Goal: Transaction & Acquisition: Purchase product/service

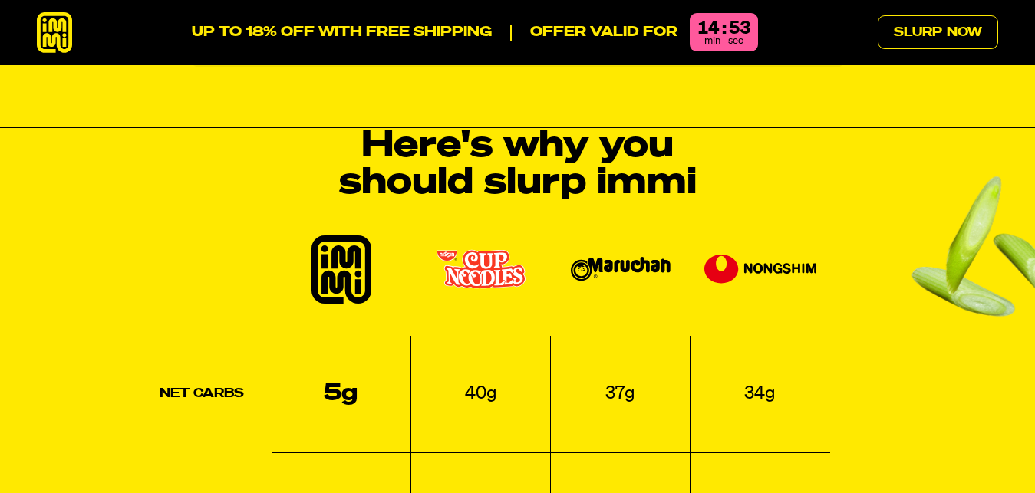
scroll to position [1791, 0]
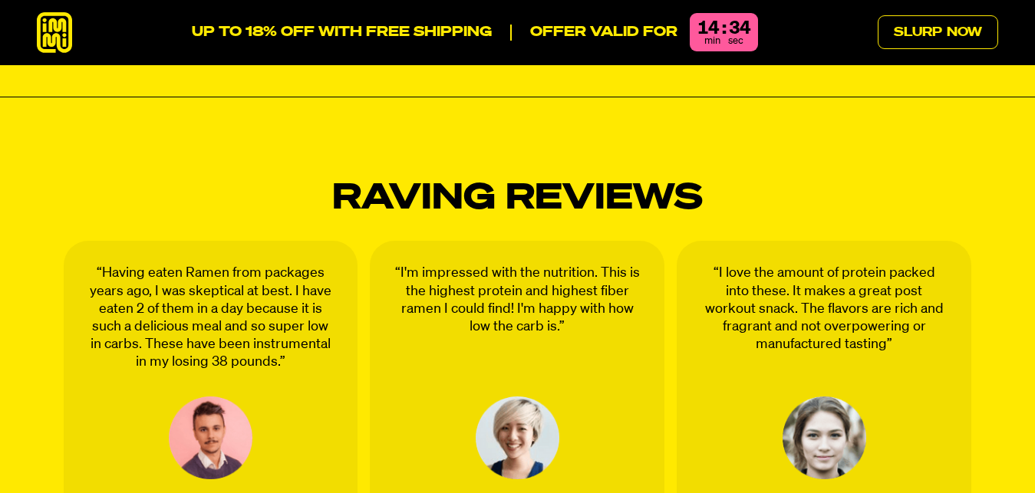
scroll to position [3153, 0]
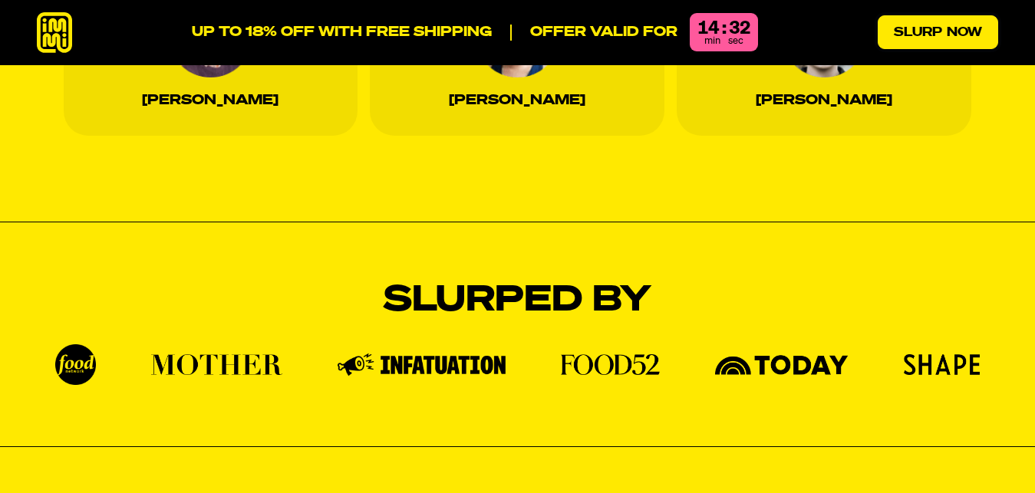
click at [916, 21] on link "Slurp Now" at bounding box center [938, 32] width 120 height 34
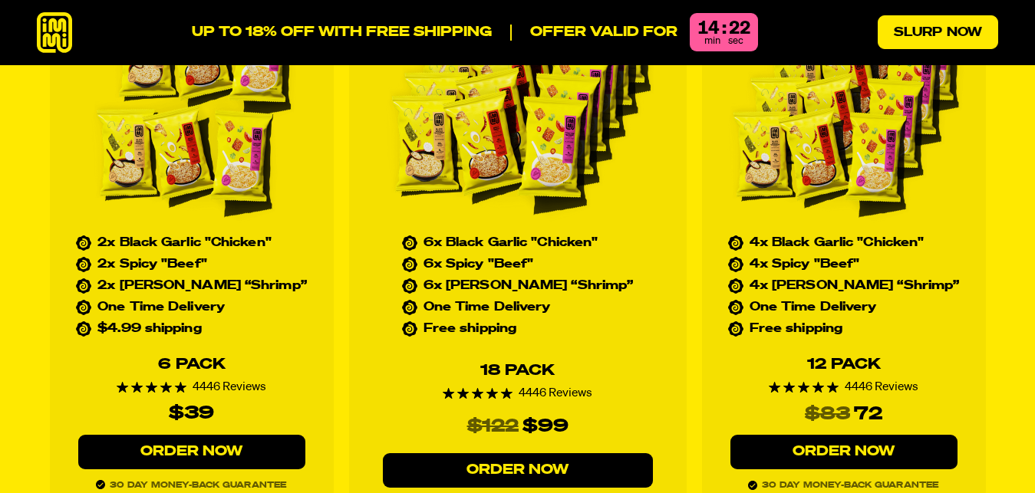
scroll to position [6880, 0]
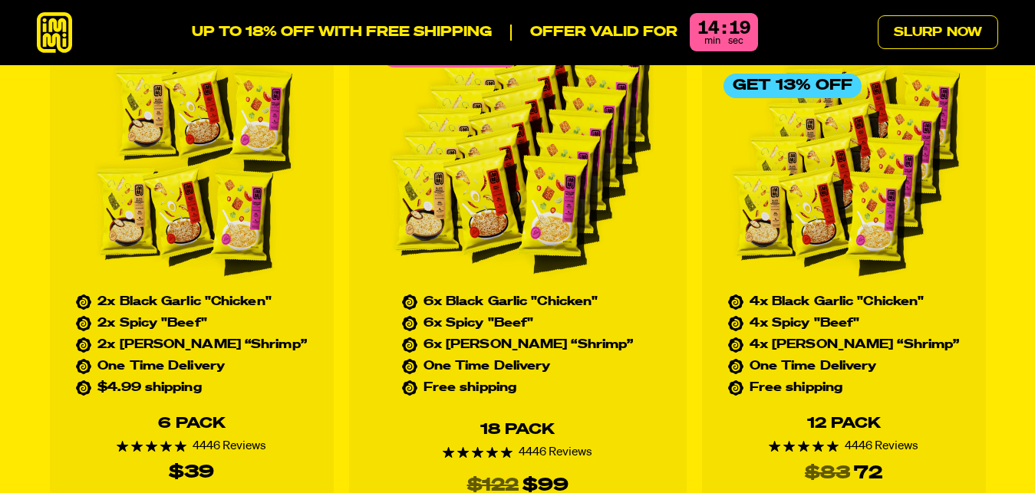
click at [50, 34] on icon at bounding box center [54, 32] width 35 height 41
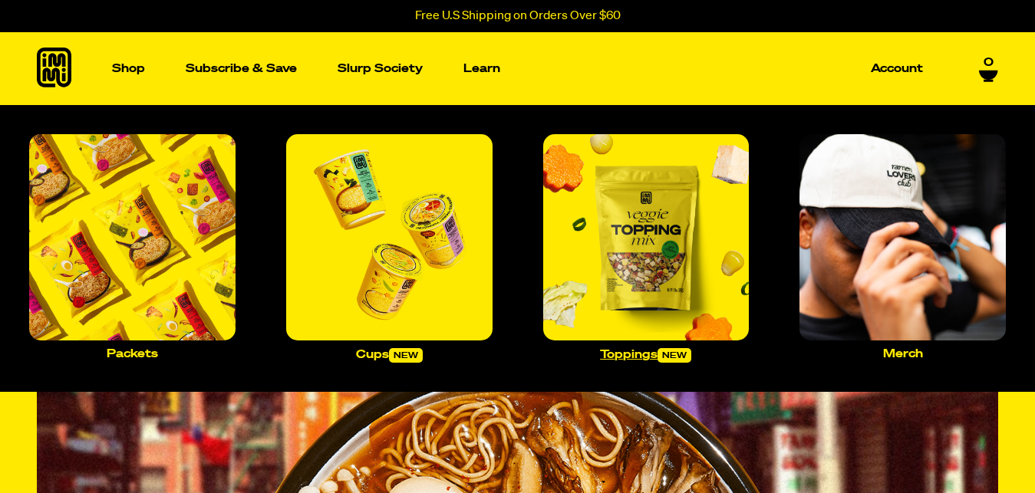
click at [643, 262] on img "Main navigation" at bounding box center [646, 237] width 206 height 206
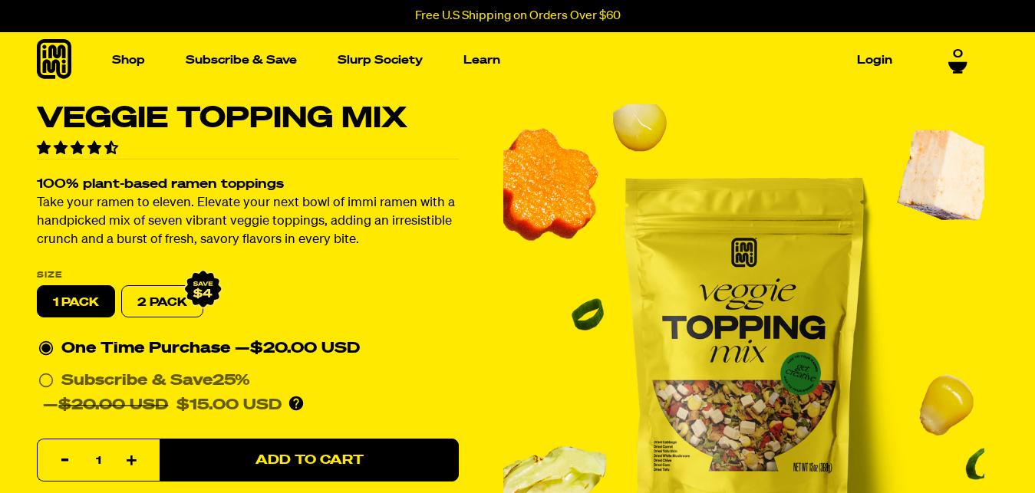
scroll to position [352, 0]
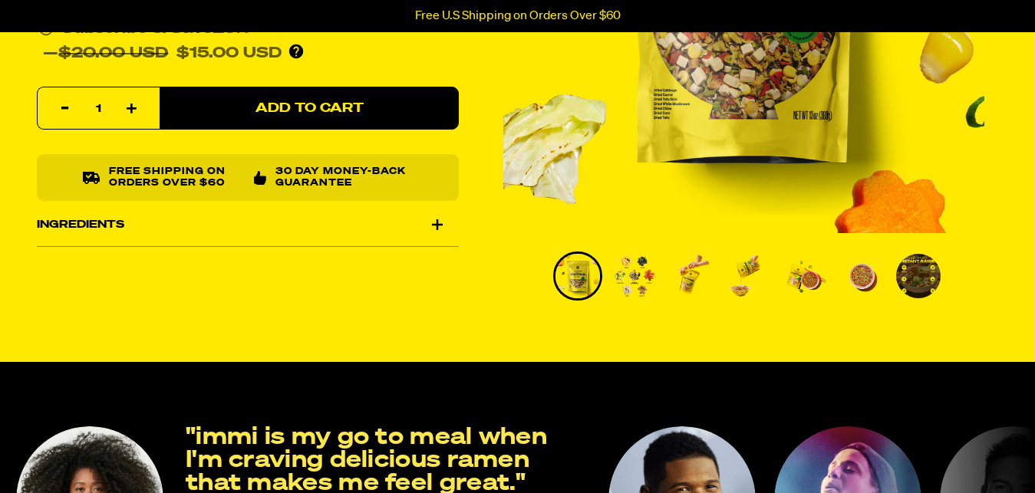
click at [635, 272] on img "Go to slide 2" at bounding box center [634, 276] width 44 height 44
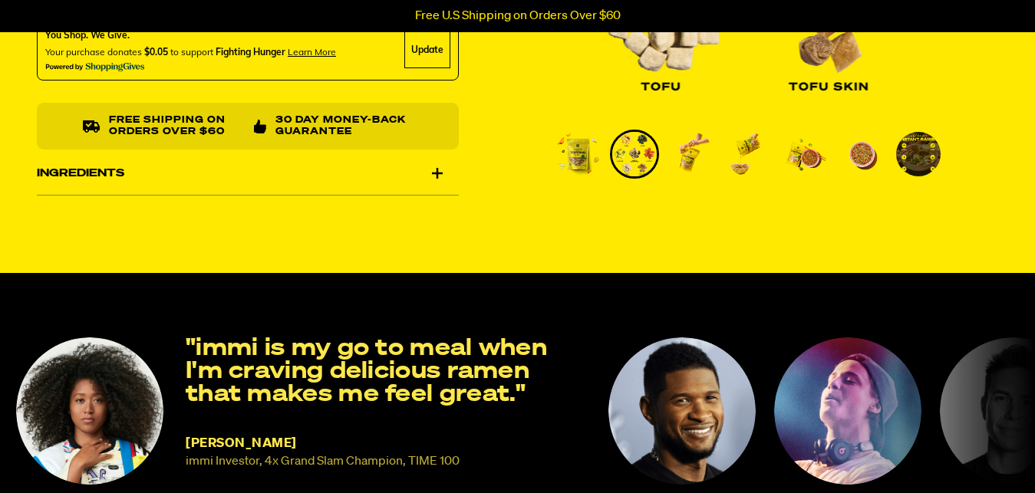
scroll to position [450, 0]
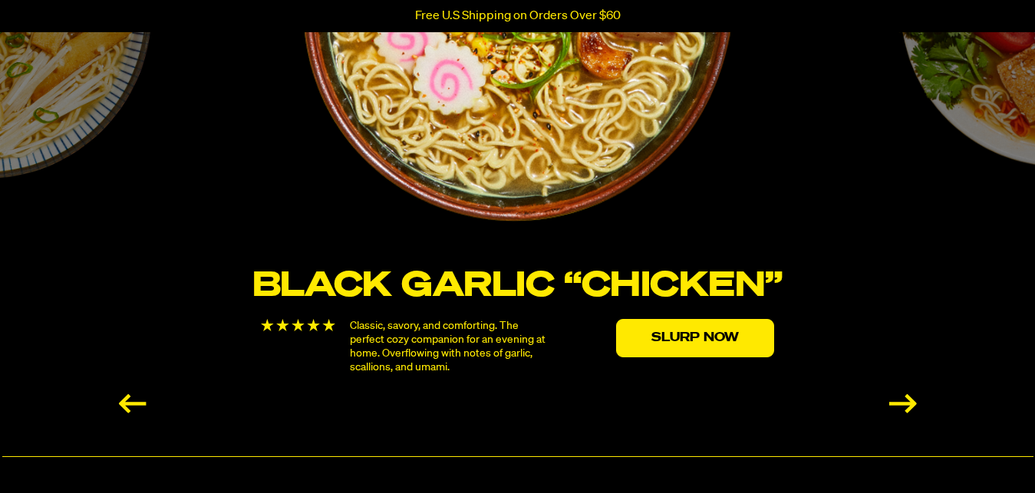
scroll to position [2797, 0]
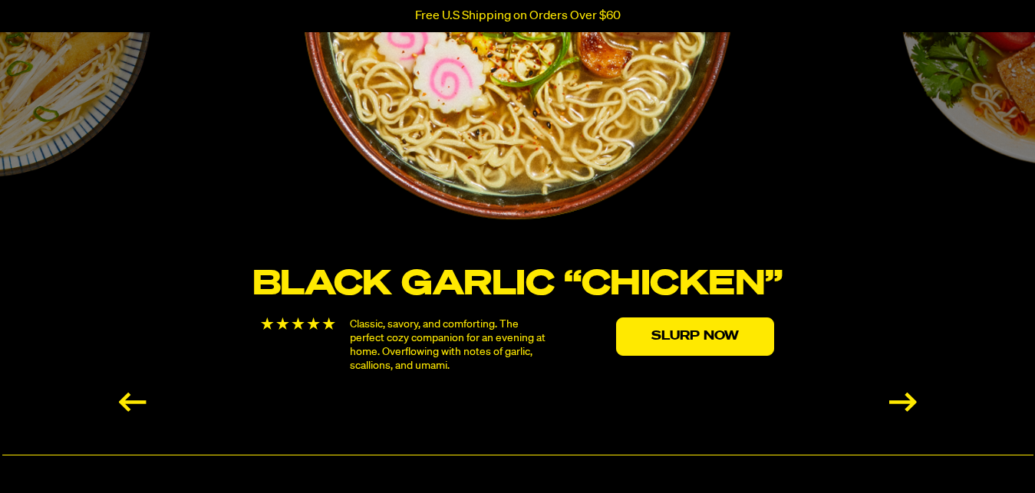
click at [897, 393] on div "Next slide" at bounding box center [903, 402] width 28 height 19
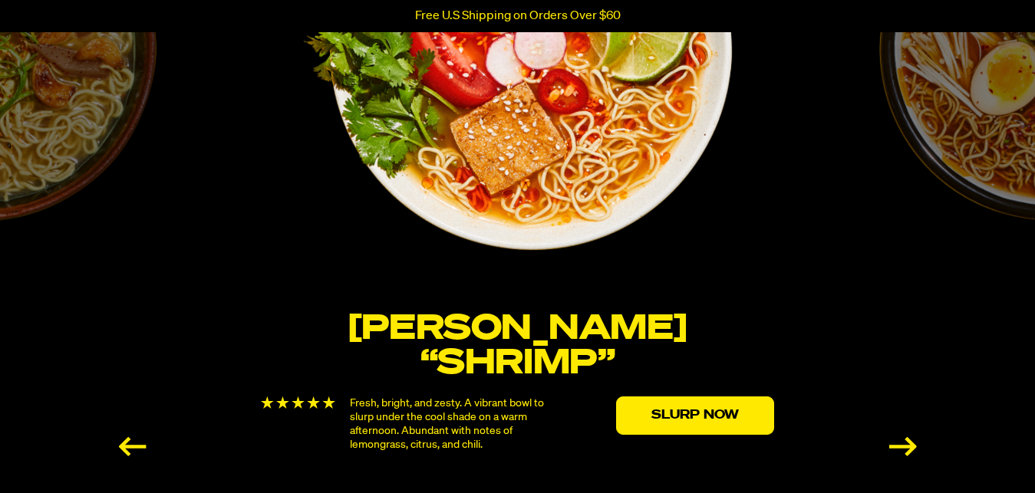
scroll to position [2758, 0]
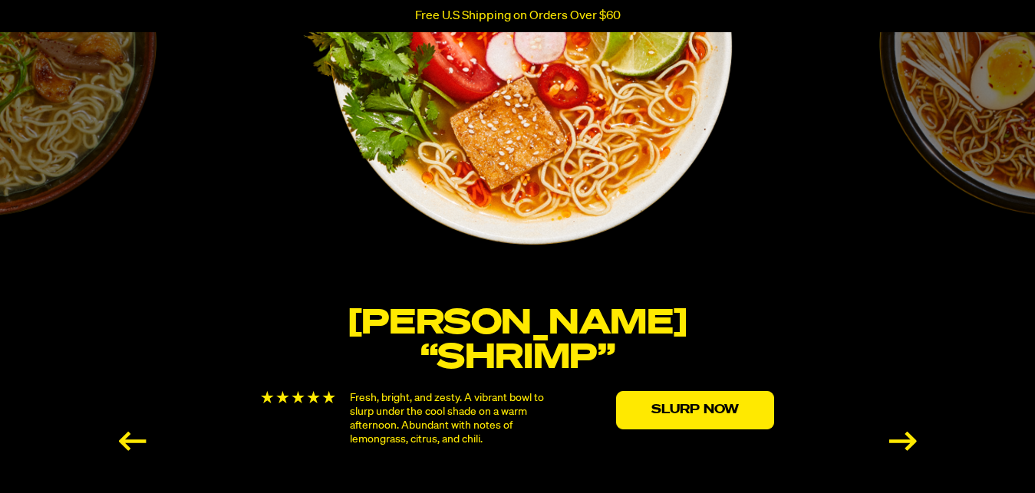
click at [901, 433] on div "Next slide" at bounding box center [903, 441] width 28 height 19
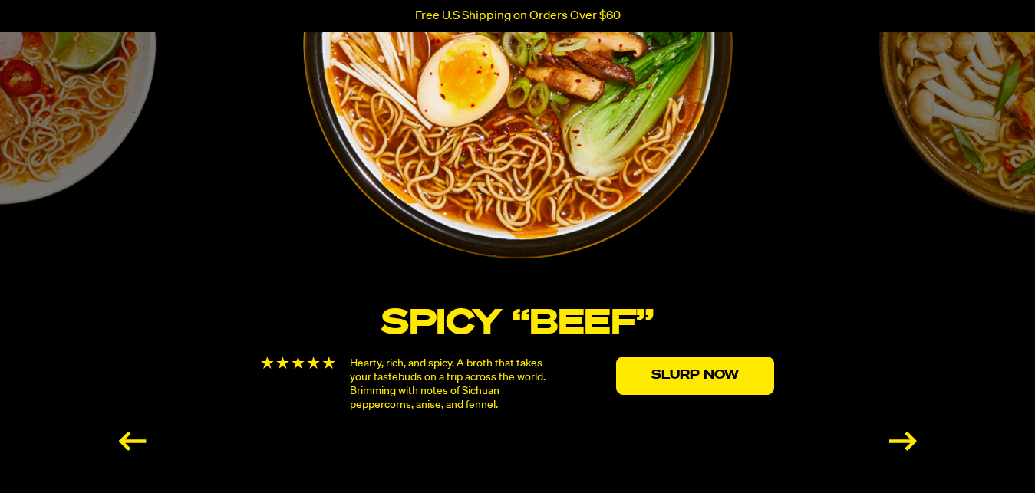
click at [907, 436] on div "Next slide" at bounding box center [903, 441] width 28 height 19
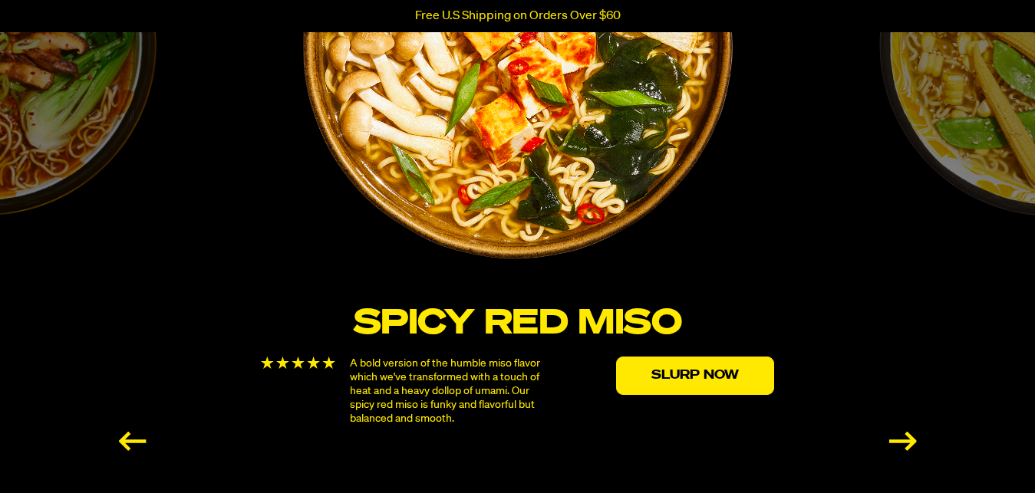
click at [906, 436] on div "Next slide" at bounding box center [903, 441] width 28 height 19
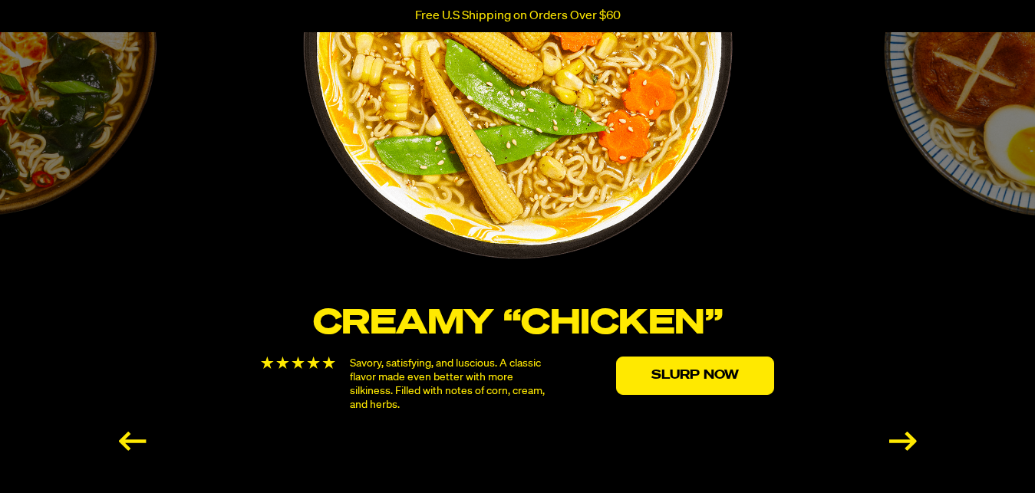
click at [906, 437] on div "Next slide" at bounding box center [903, 441] width 28 height 19
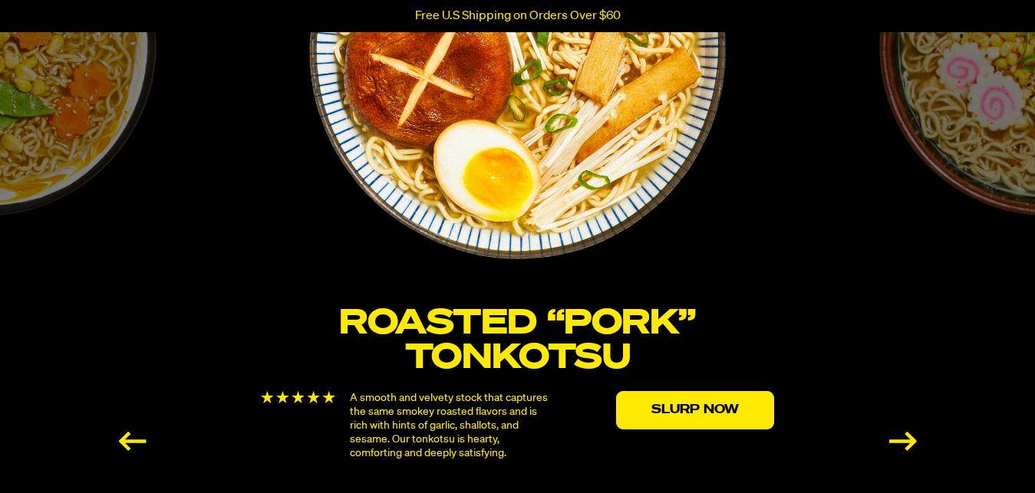
click at [906, 438] on div "Next slide" at bounding box center [903, 441] width 28 height 19
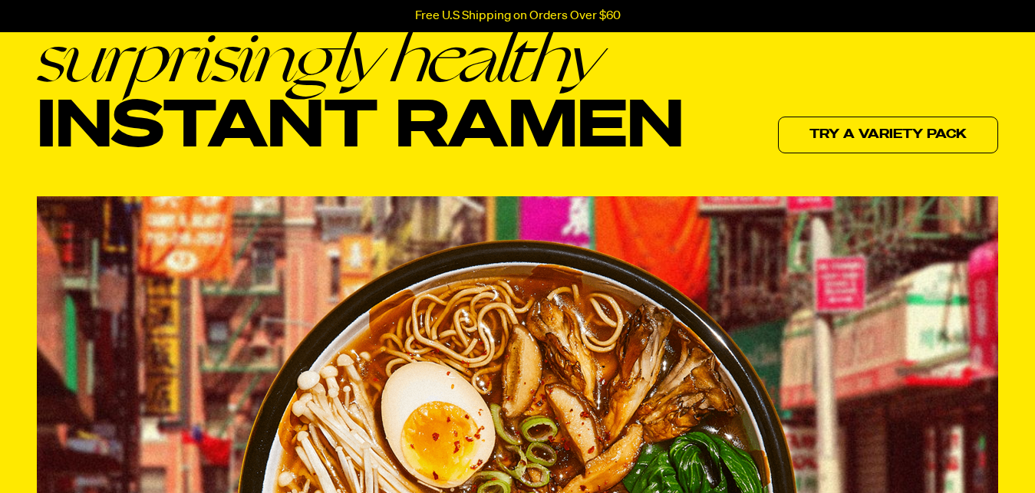
scroll to position [0, 0]
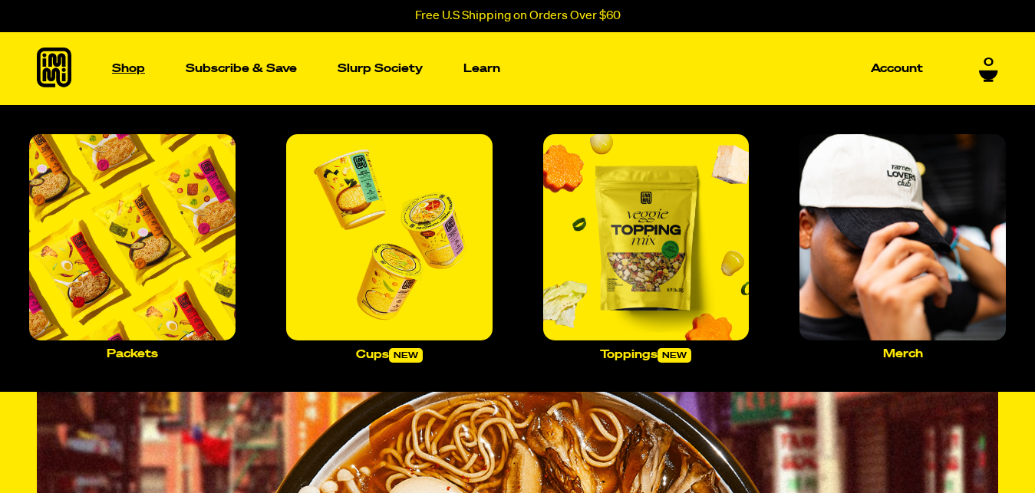
click at [115, 63] on link "Shop" at bounding box center [128, 68] width 45 height 73
click at [634, 354] on p "Toppings new" at bounding box center [645, 355] width 91 height 15
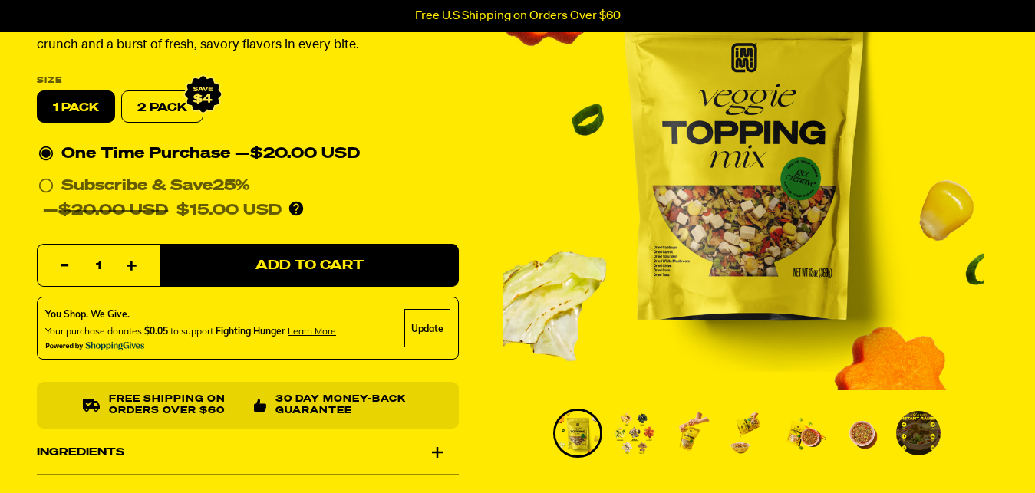
scroll to position [196, 0]
